Goal: Information Seeking & Learning: Check status

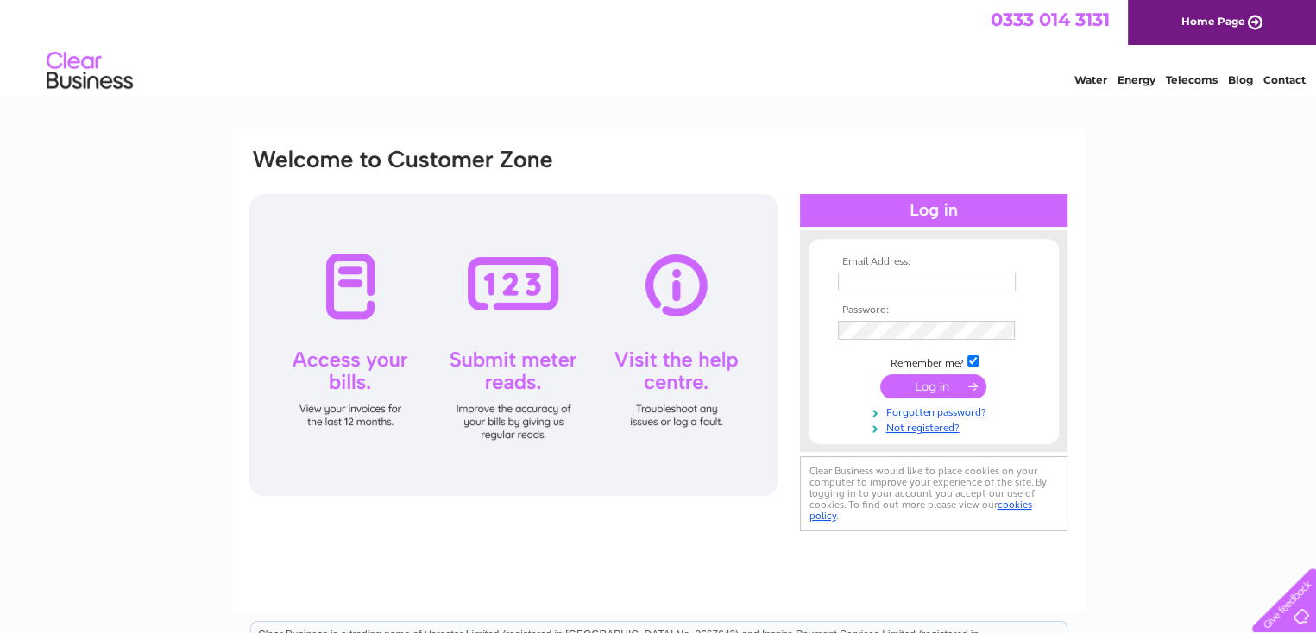
click at [798, 474] on td "Clear Business would like to place cookies on your computer to improve your exp…" at bounding box center [932, 494] width 272 height 84
click at [875, 280] on input "text" at bounding box center [927, 283] width 179 height 21
type input "devass@hotmail.co.uk"
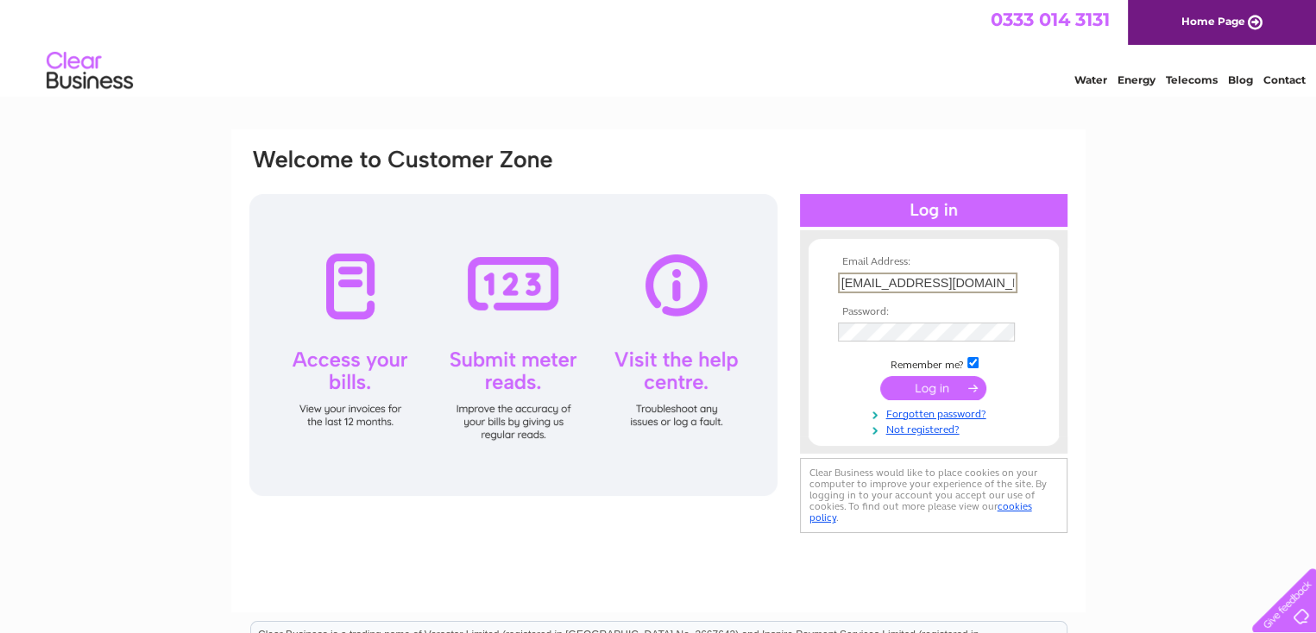
click at [947, 318] on td at bounding box center [934, 332] width 200 height 28
click at [956, 395] on input "submit" at bounding box center [933, 387] width 106 height 24
click at [952, 381] on input "submit" at bounding box center [933, 386] width 106 height 24
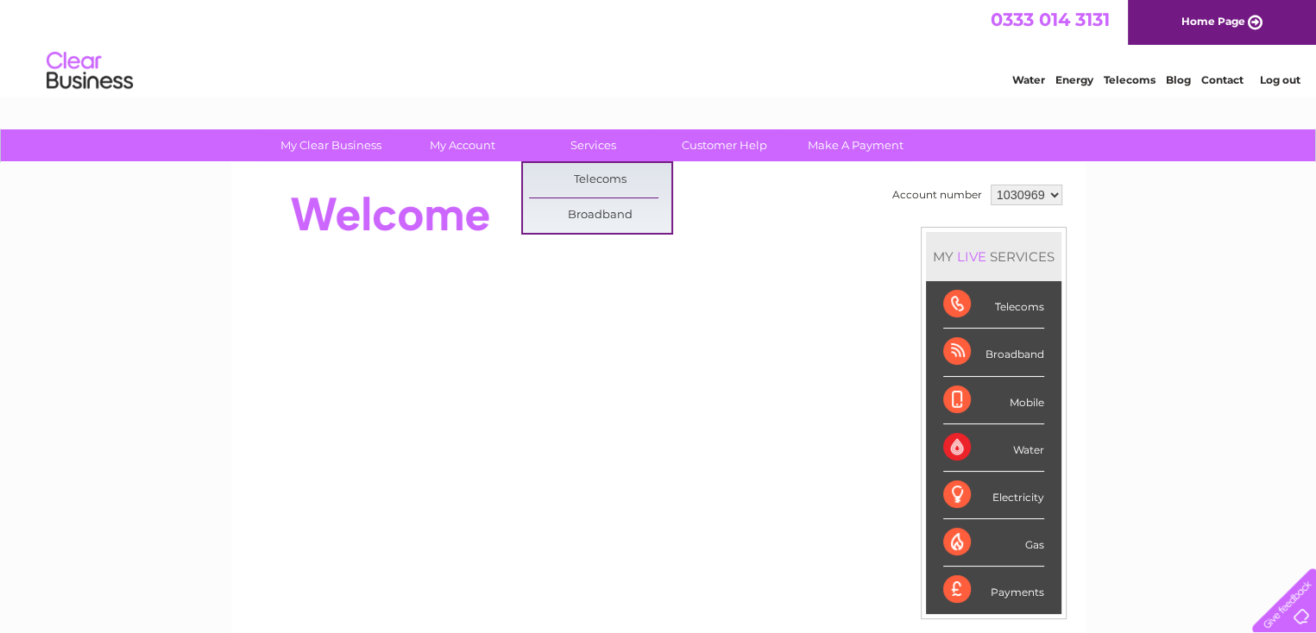
click at [466, 168] on div "Account number 1030969 MY LIVE SERVICES Telecoms Broadband Mobile Water Electri…" at bounding box center [658, 483] width 854 height 641
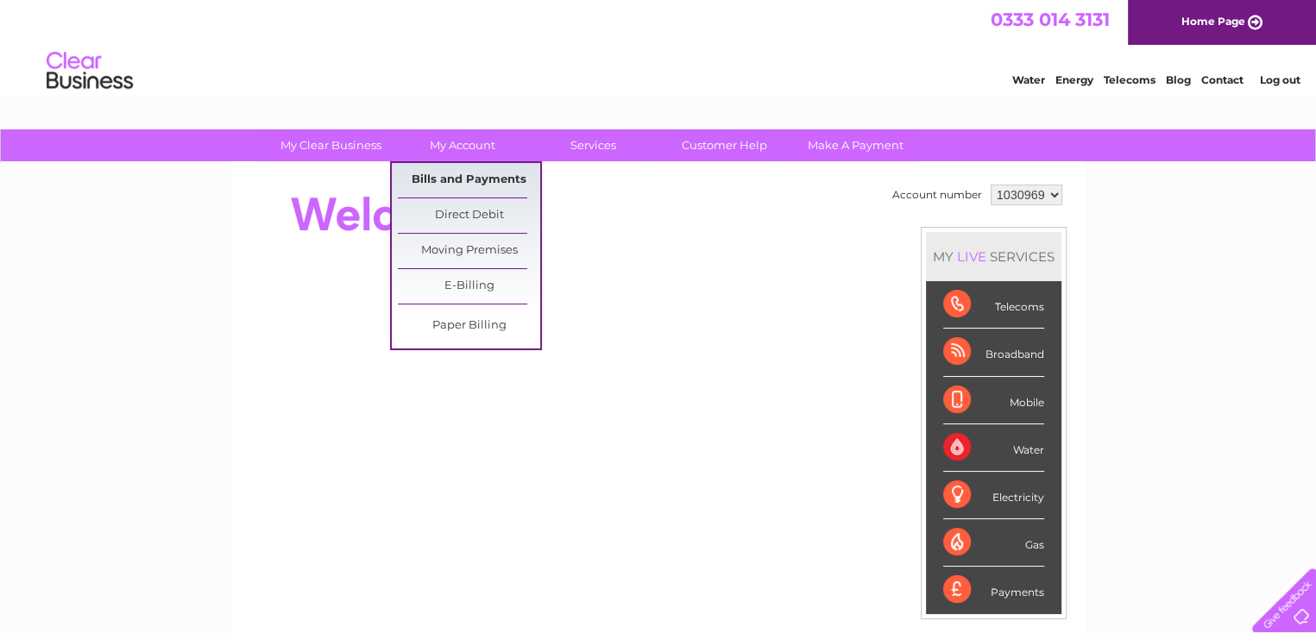
click at [477, 173] on link "Bills and Payments" at bounding box center [469, 180] width 142 height 35
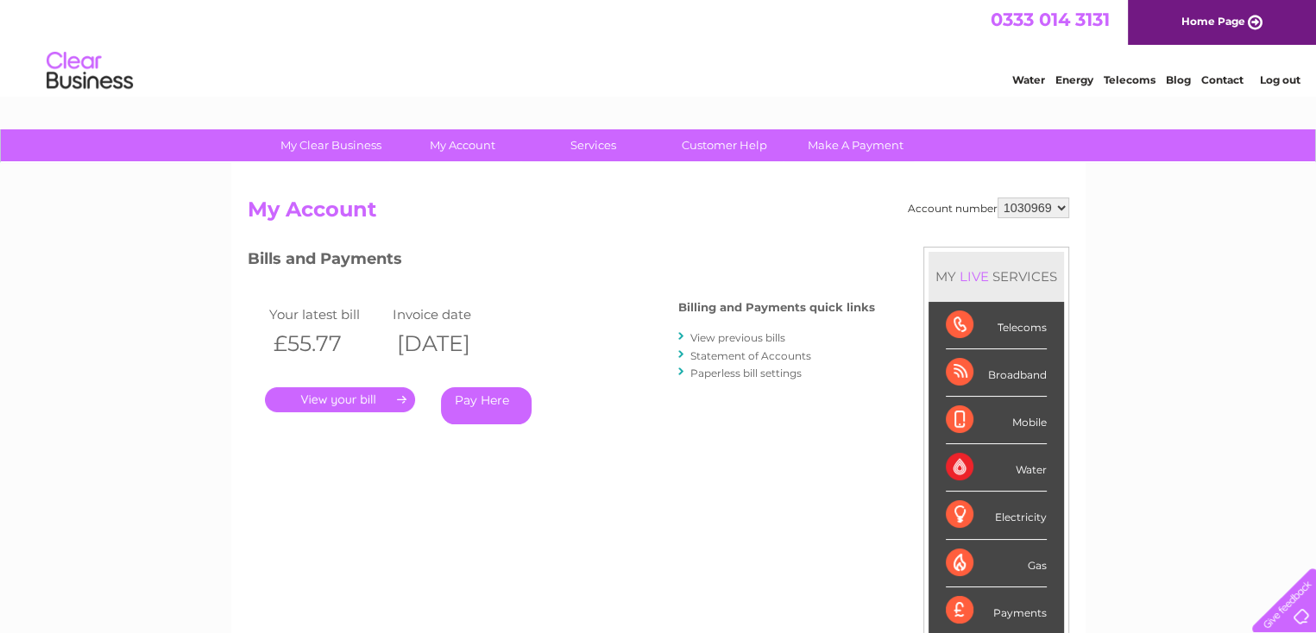
click at [704, 325] on div "Billing and Payments quick links View previous bills Statement of Accounts Pape…" at bounding box center [776, 342] width 197 height 113
click at [708, 334] on link "View previous bills" at bounding box center [737, 337] width 95 height 13
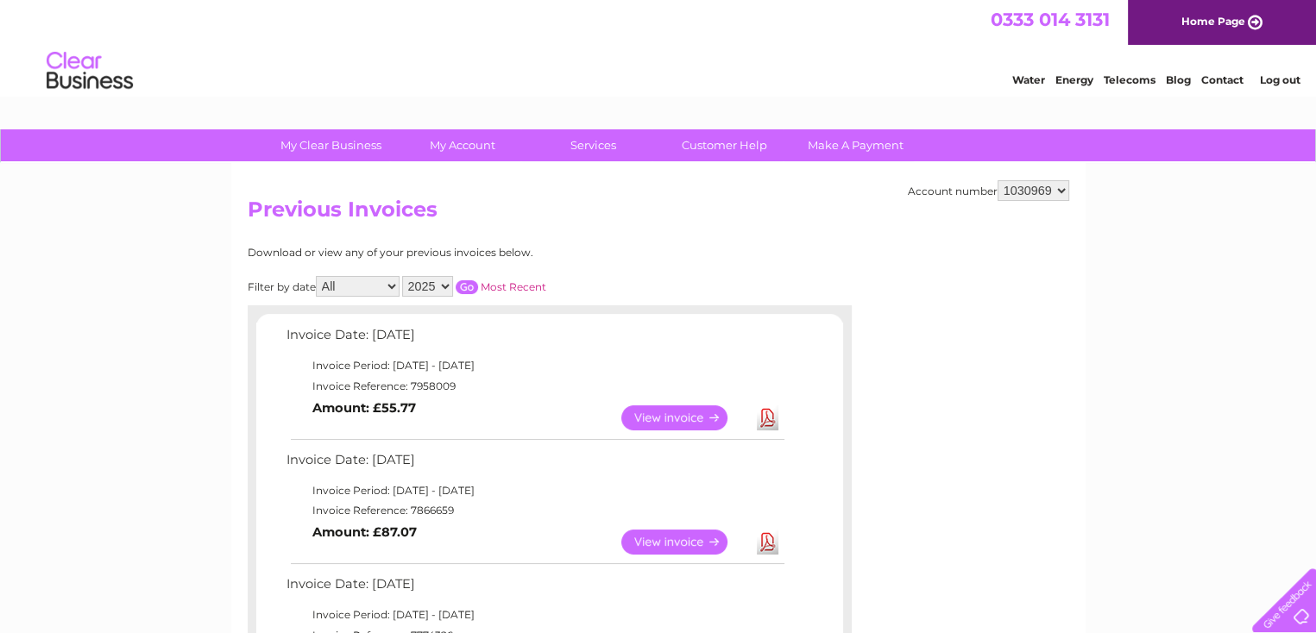
click at [445, 289] on select "2025 2024 2023 2022" at bounding box center [427, 286] width 51 height 21
select select "2022"
click at [404, 276] on select "2025 2024 2023 2022" at bounding box center [427, 286] width 51 height 21
click at [467, 284] on input "button" at bounding box center [467, 287] width 22 height 14
click at [657, 421] on link "View" at bounding box center [684, 418] width 127 height 25
